Goal: Navigation & Orientation: Find specific page/section

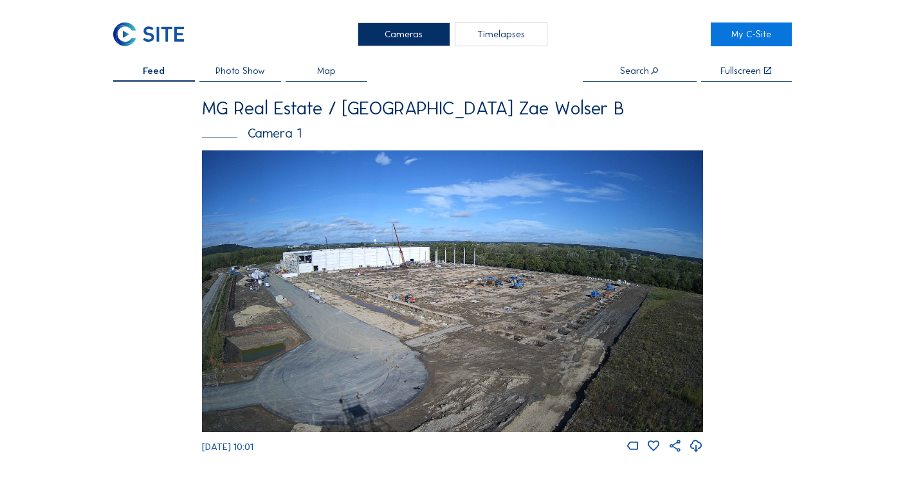
click at [510, 23] on div "Timelapses" at bounding box center [501, 35] width 93 height 24
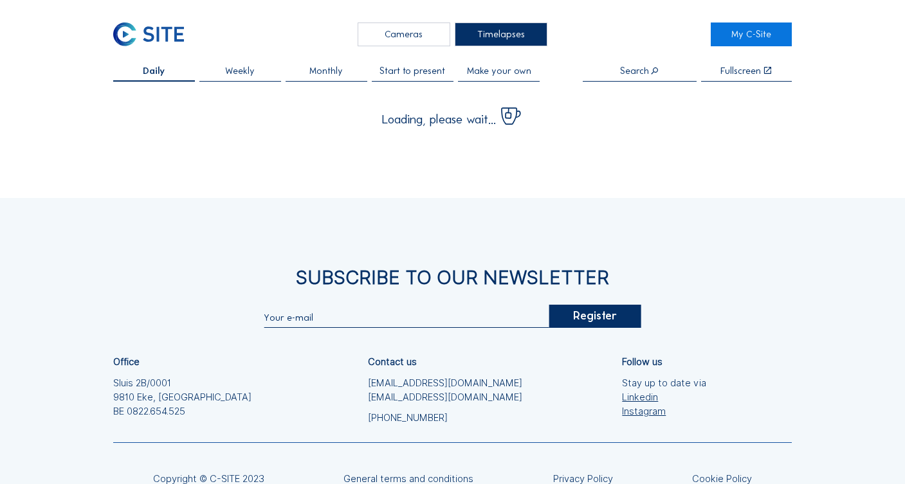
click at [436, 33] on div "Cameras" at bounding box center [404, 35] width 93 height 24
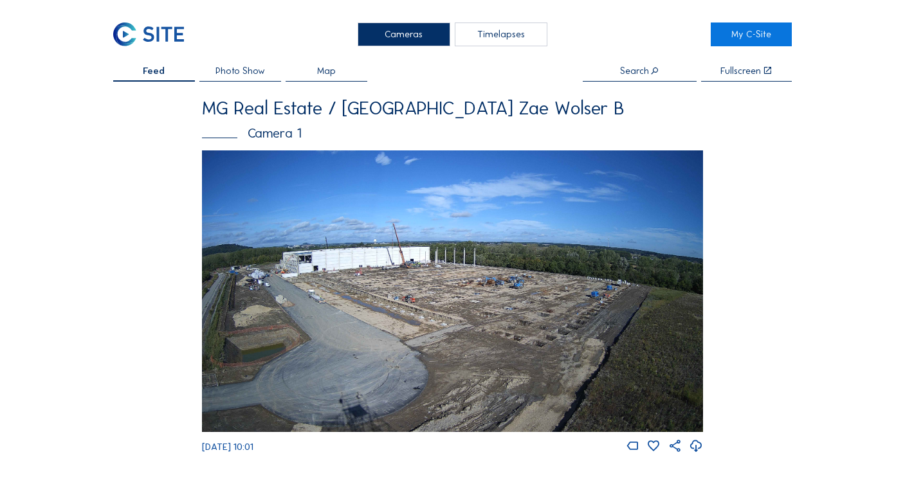
click at [491, 35] on div "Timelapses" at bounding box center [501, 35] width 93 height 24
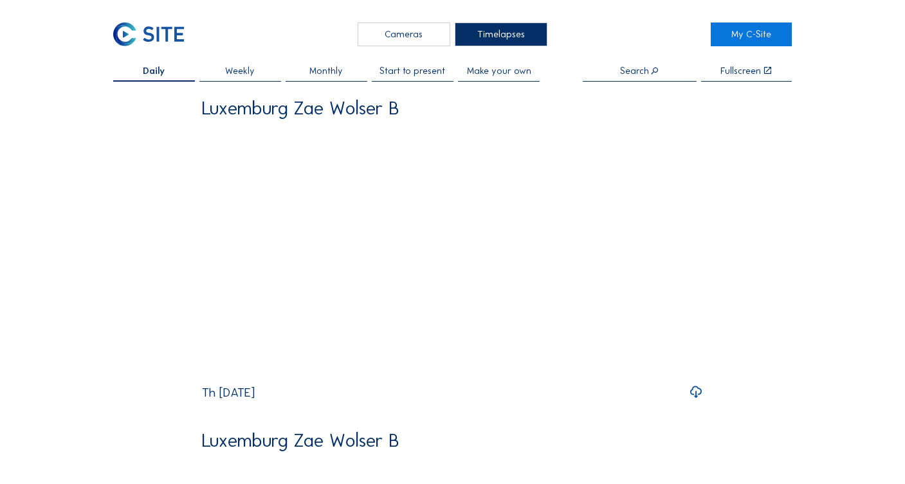
click at [424, 32] on div "Cameras" at bounding box center [404, 35] width 93 height 24
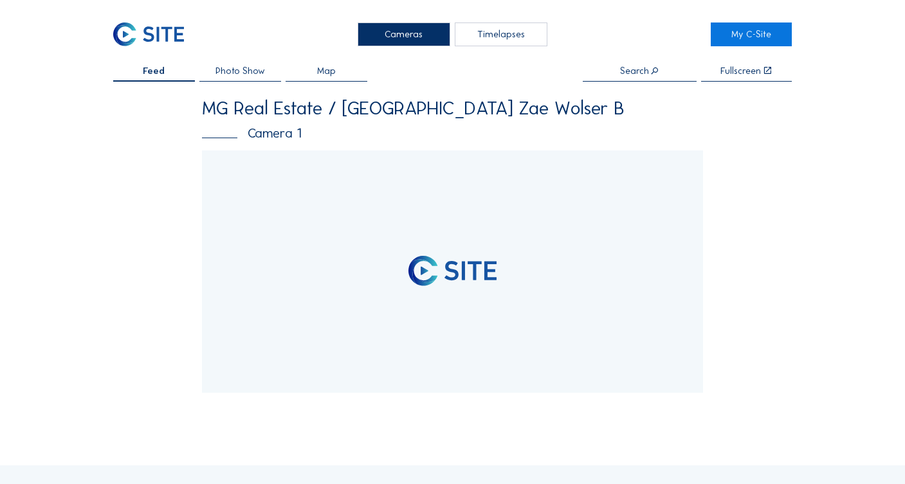
click at [244, 76] on span "Photo Show" at bounding box center [240, 71] width 50 height 10
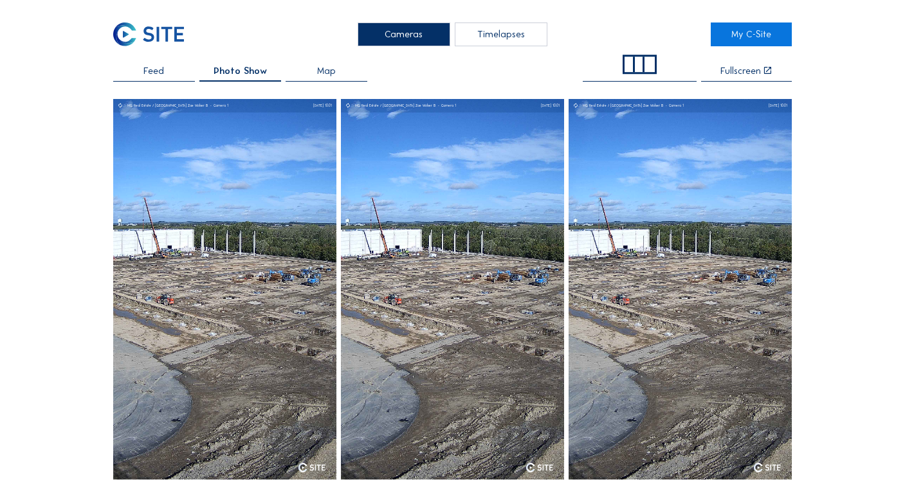
click at [152, 41] on img at bounding box center [148, 35] width 71 height 24
